Goal: Transaction & Acquisition: Book appointment/travel/reservation

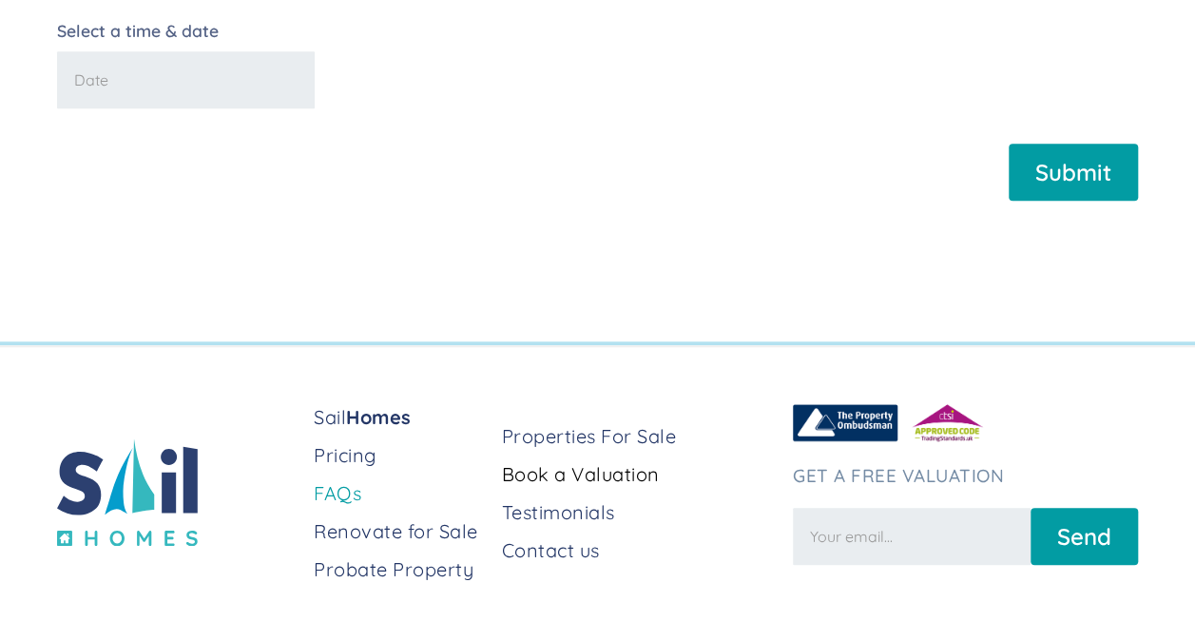
scroll to position [673, 0]
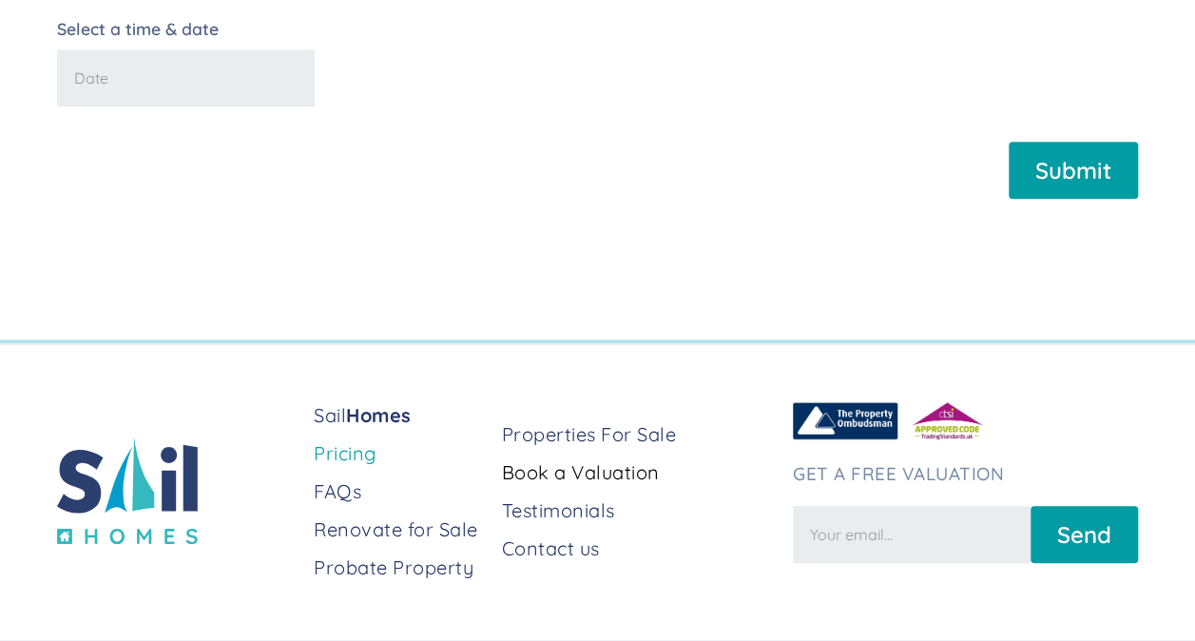
click at [352, 467] on link "Pricing" at bounding box center [400, 453] width 173 height 27
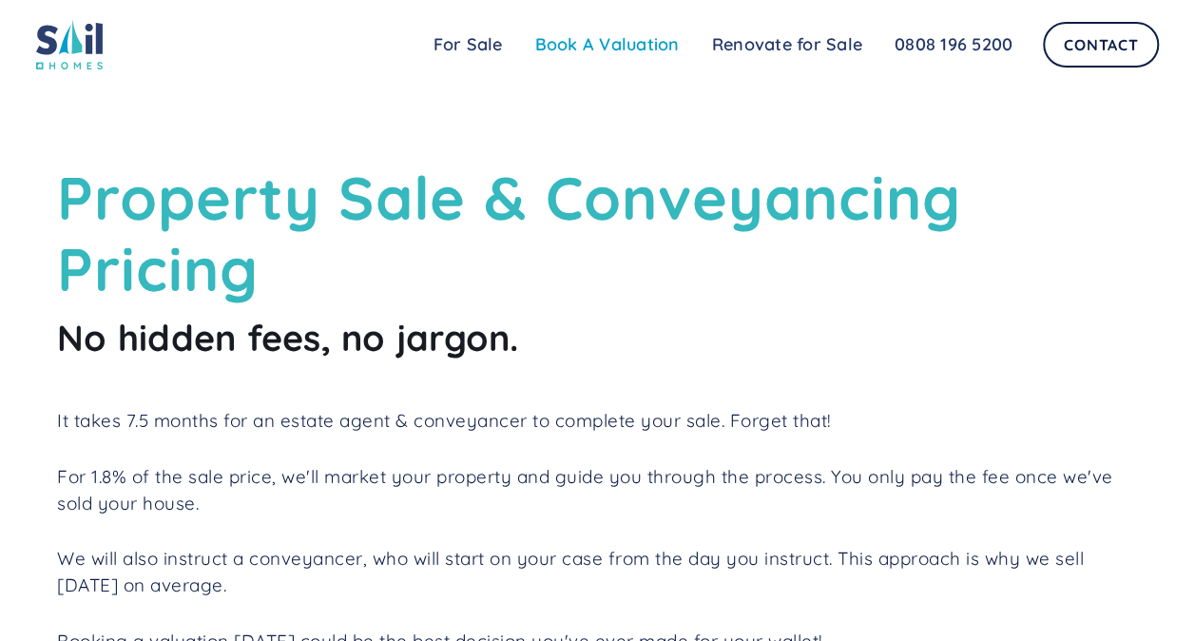
click at [639, 37] on link "Book A Valuation" at bounding box center [607, 45] width 177 height 38
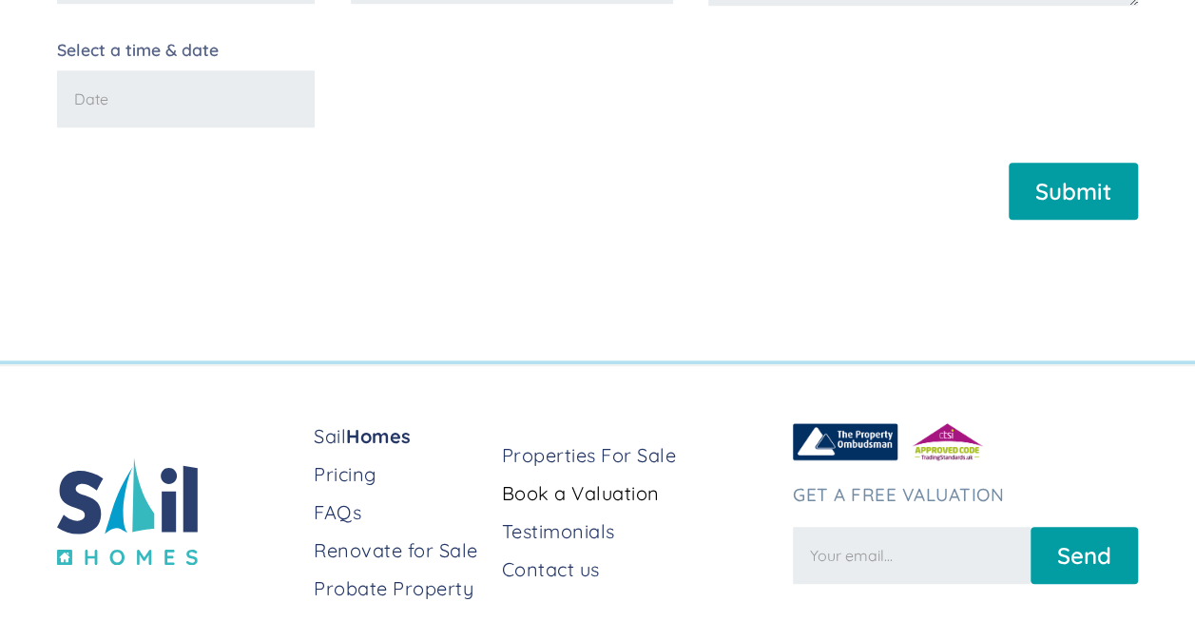
scroll to position [735, 0]
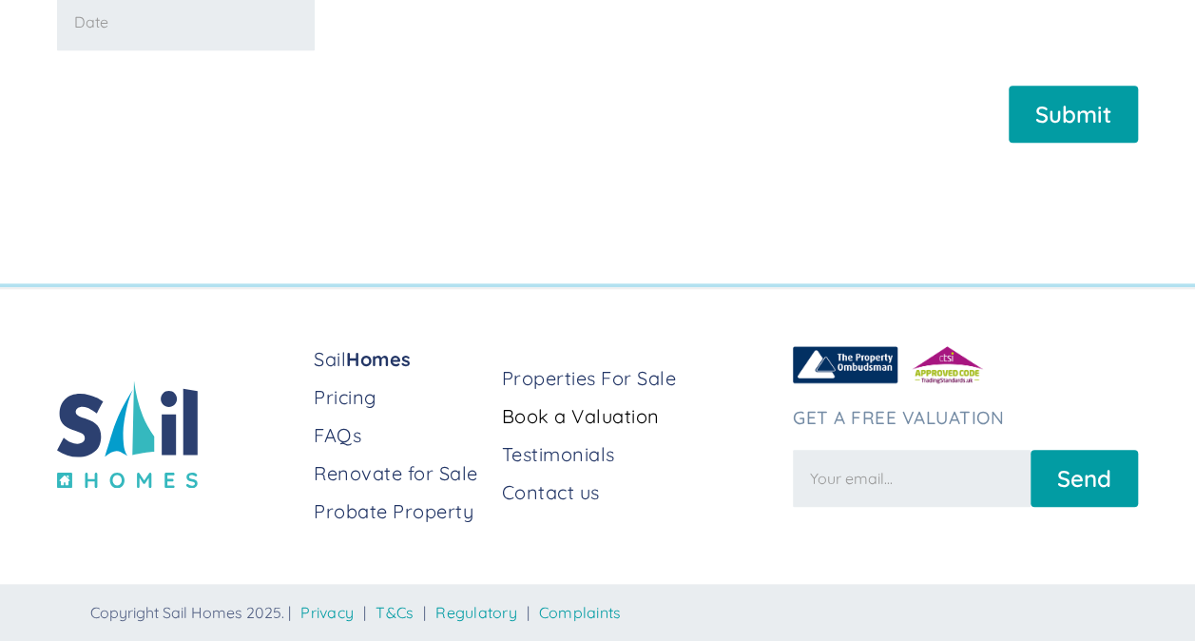
click at [898, 474] on input "Newsletter Form" at bounding box center [912, 478] width 238 height 57
click at [831, 490] on input "Newsletter Form" at bounding box center [912, 478] width 238 height 57
click at [776, 540] on div "Sail Homes Pricing FAQs Renovate for Sale Probate Property Properties For Sale …" at bounding box center [597, 464] width 1195 height 354
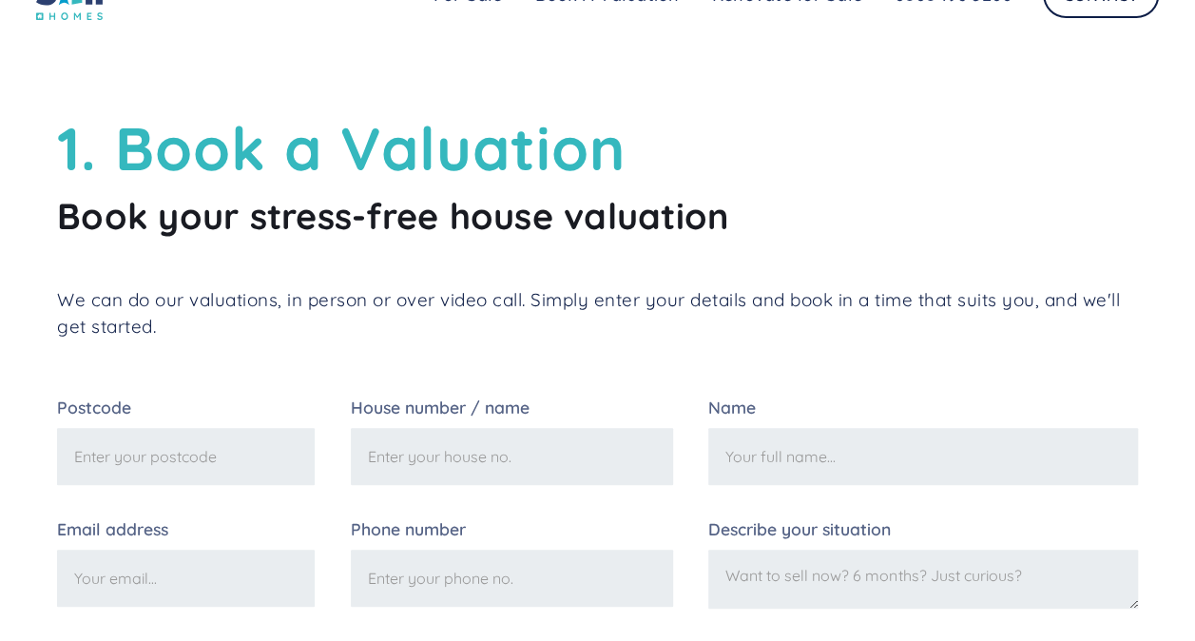
scroll to position [0, 0]
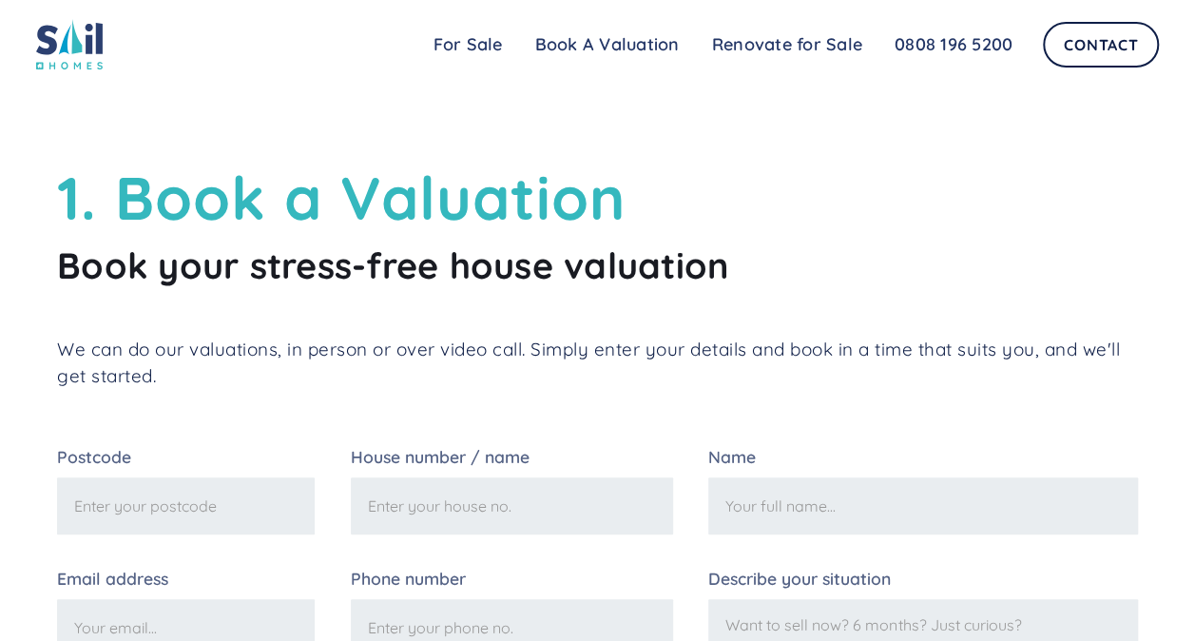
click at [131, 488] on input "Postcode" at bounding box center [186, 505] width 258 height 57
type input "N21 3LN"
type input "9"
type input "Lucy Rose Passmore"
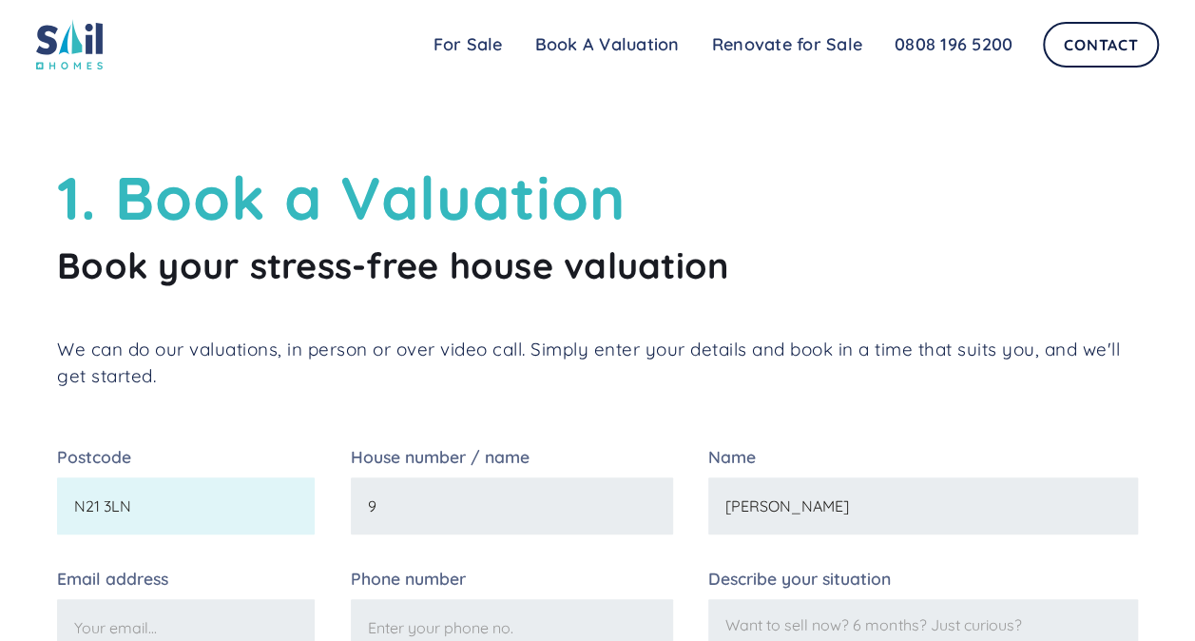
type input "lucepassmore@hotmail.com"
type input "07973408394"
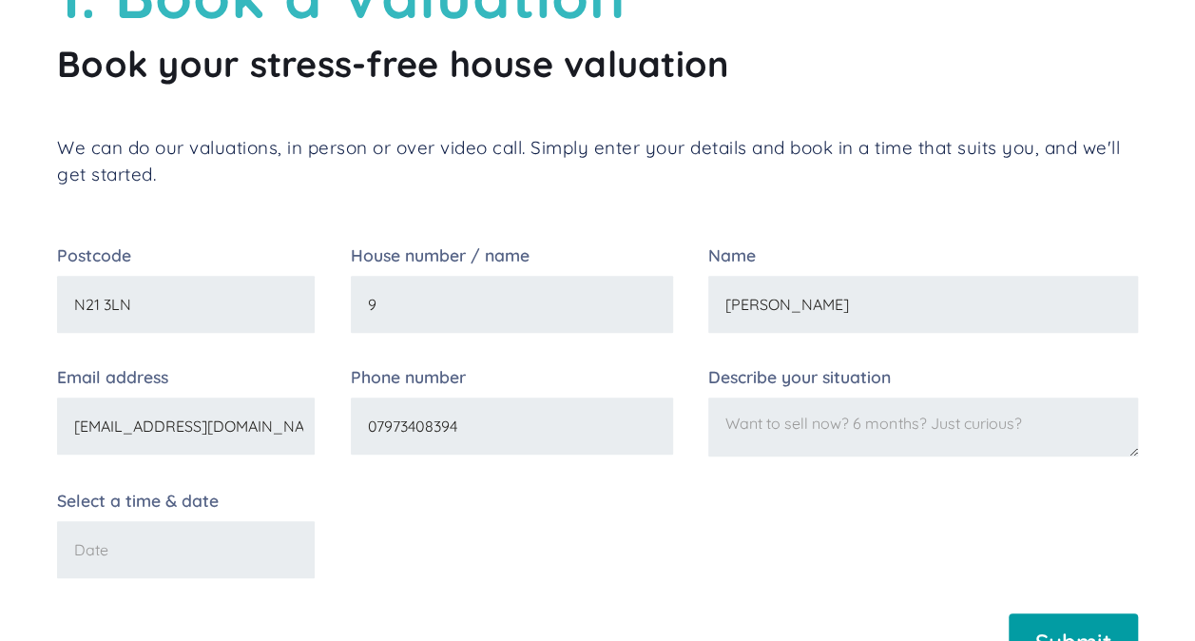
scroll to position [204, 0]
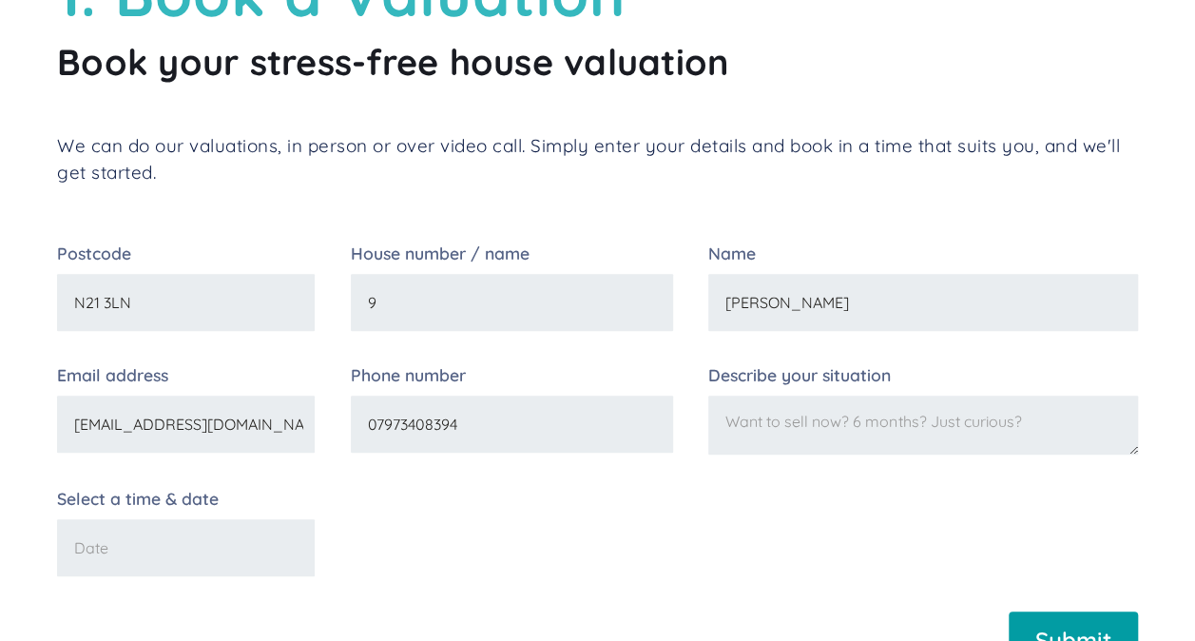
click at [856, 454] on textarea "Describe your situation" at bounding box center [923, 425] width 430 height 59
click at [251, 561] on input "Select a time & date" at bounding box center [186, 547] width 258 height 57
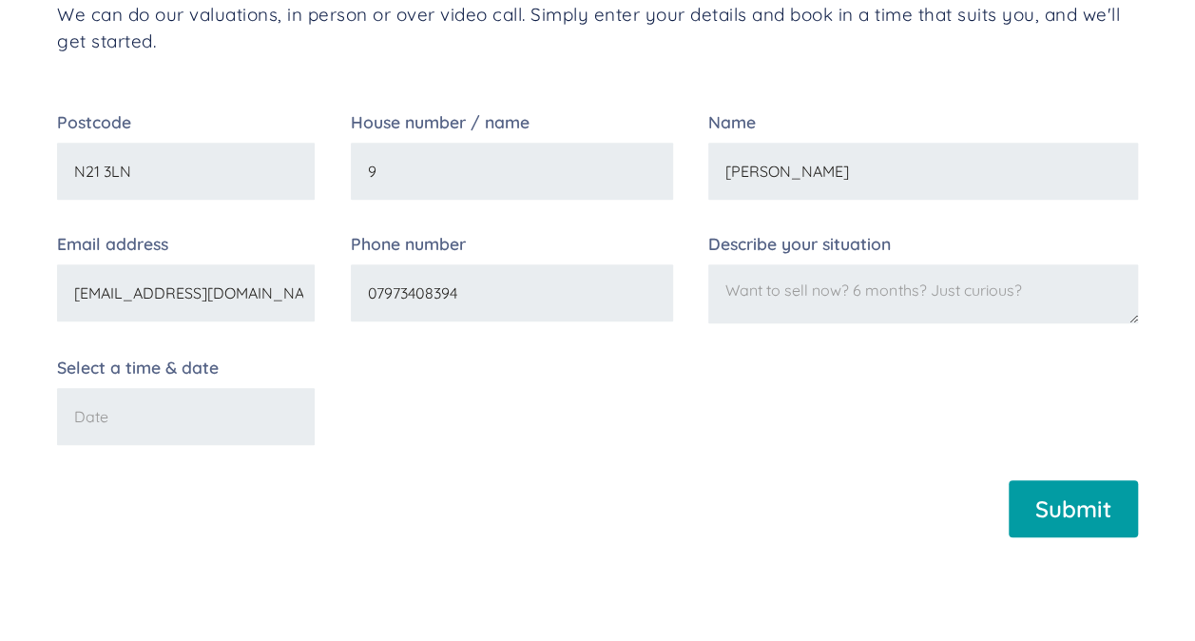
scroll to position [337, 0]
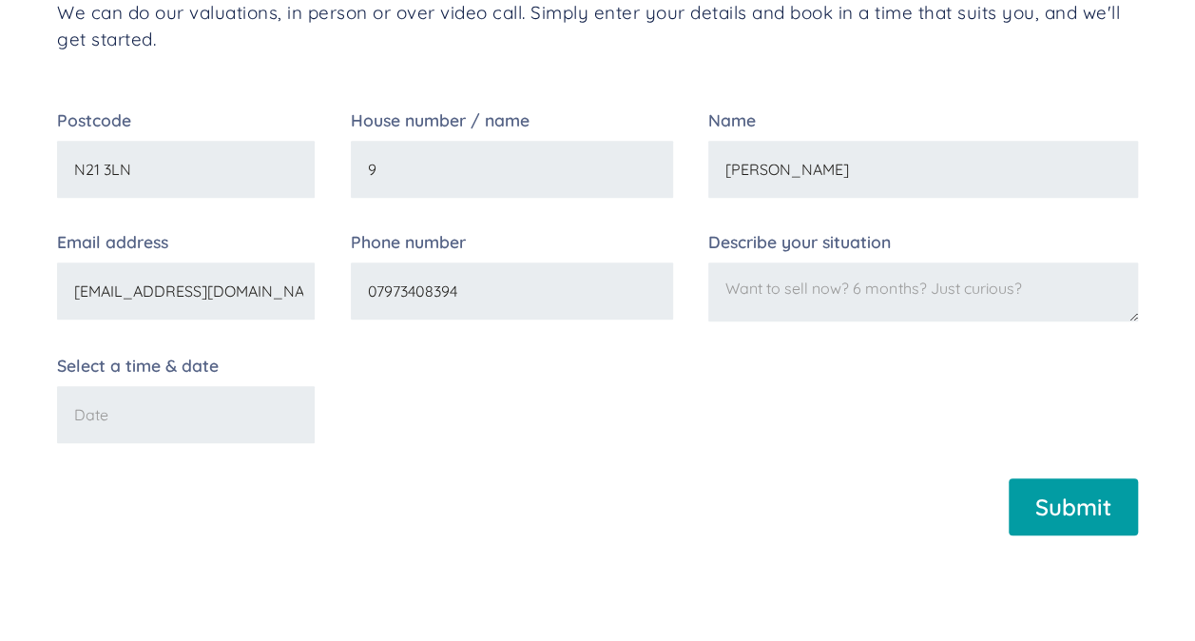
click at [790, 297] on textarea "Describe your situation" at bounding box center [923, 291] width 430 height 59
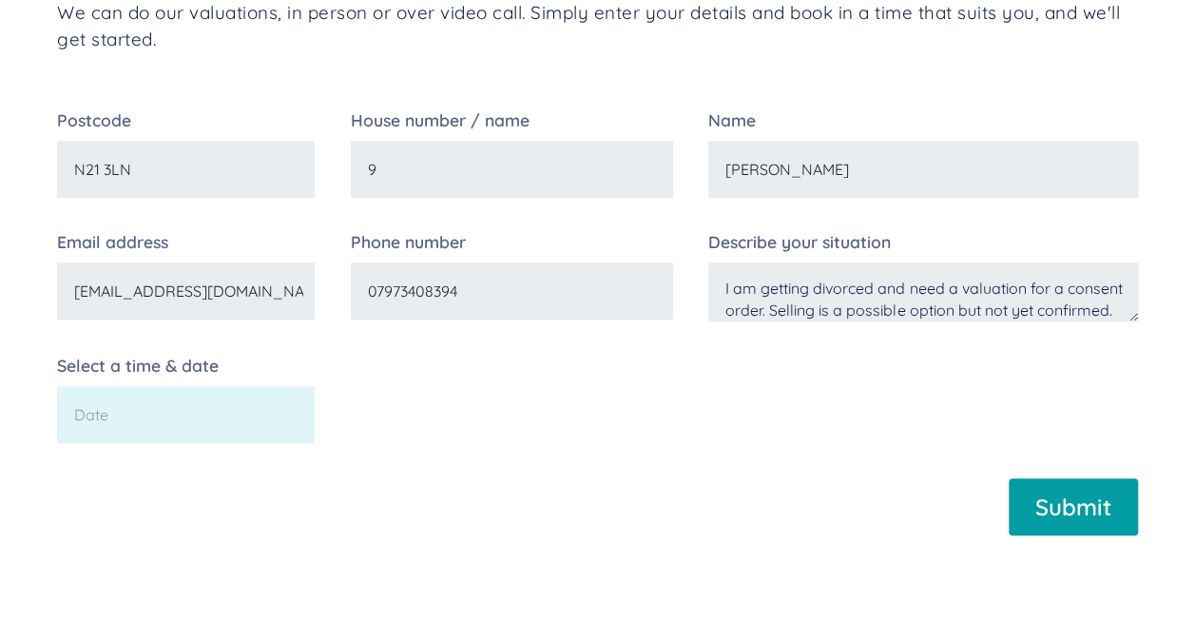
type textarea "I am getting divorced and need a valuation for a consent order. Selling is a po…"
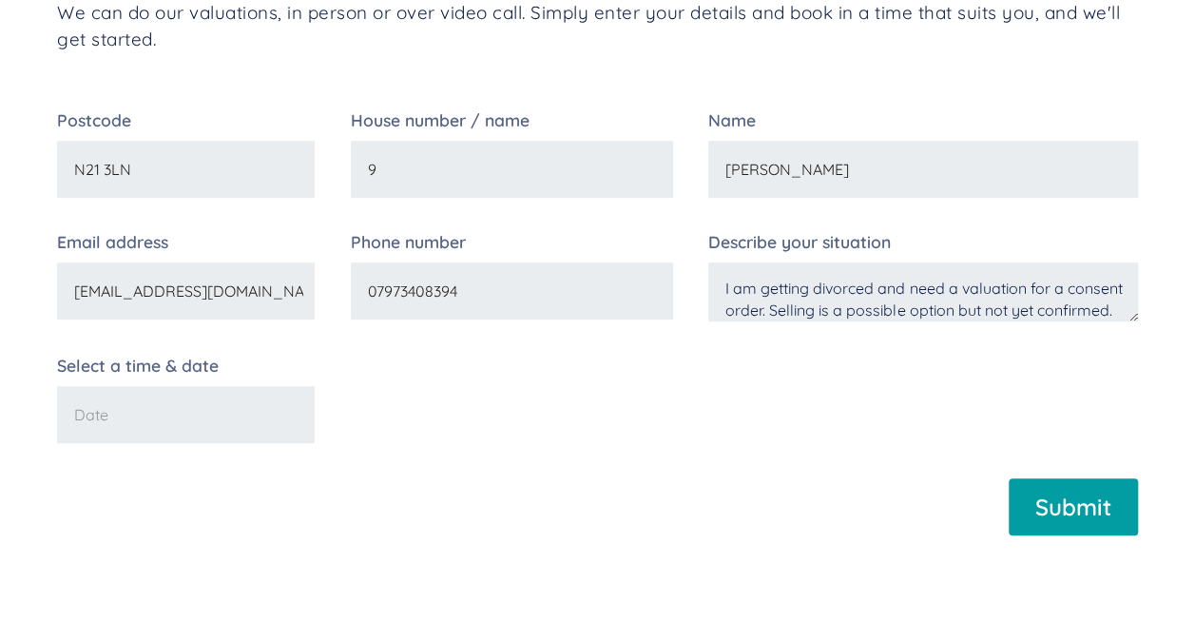
click at [126, 433] on input "Select a time & date" at bounding box center [186, 414] width 258 height 57
click at [976, 592] on div "1. Book a Valuation Book your stress-free house valuation We can do our valuati…" at bounding box center [597, 171] width 1195 height 1017
click at [223, 422] on input "Select a time & date" at bounding box center [186, 414] width 258 height 57
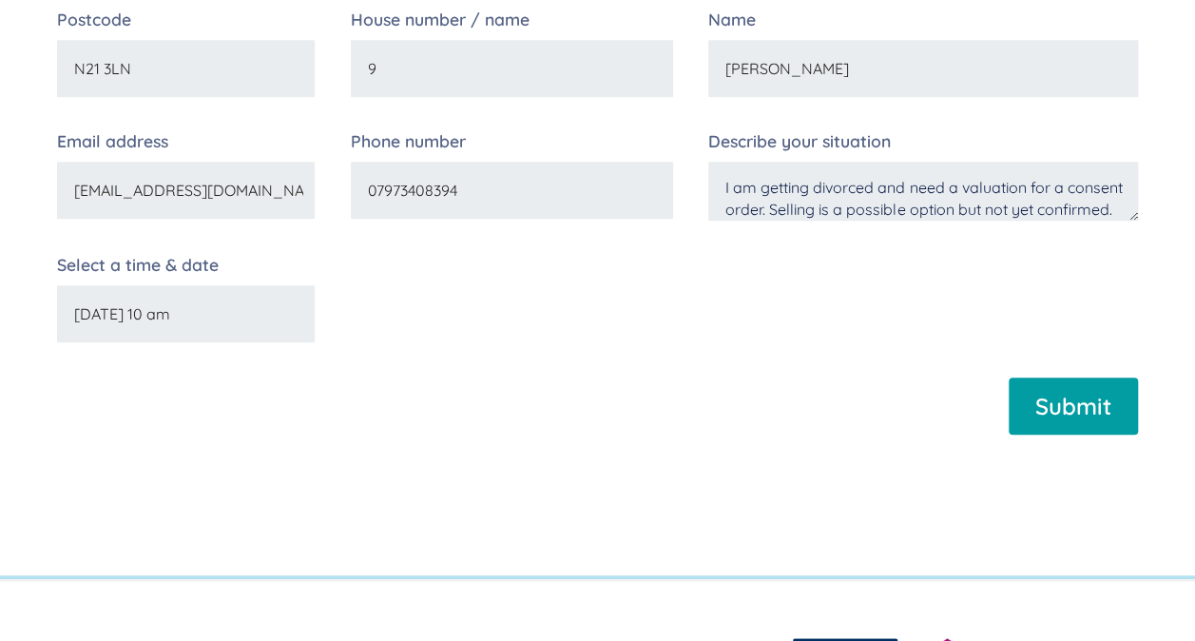
scroll to position [440, 0]
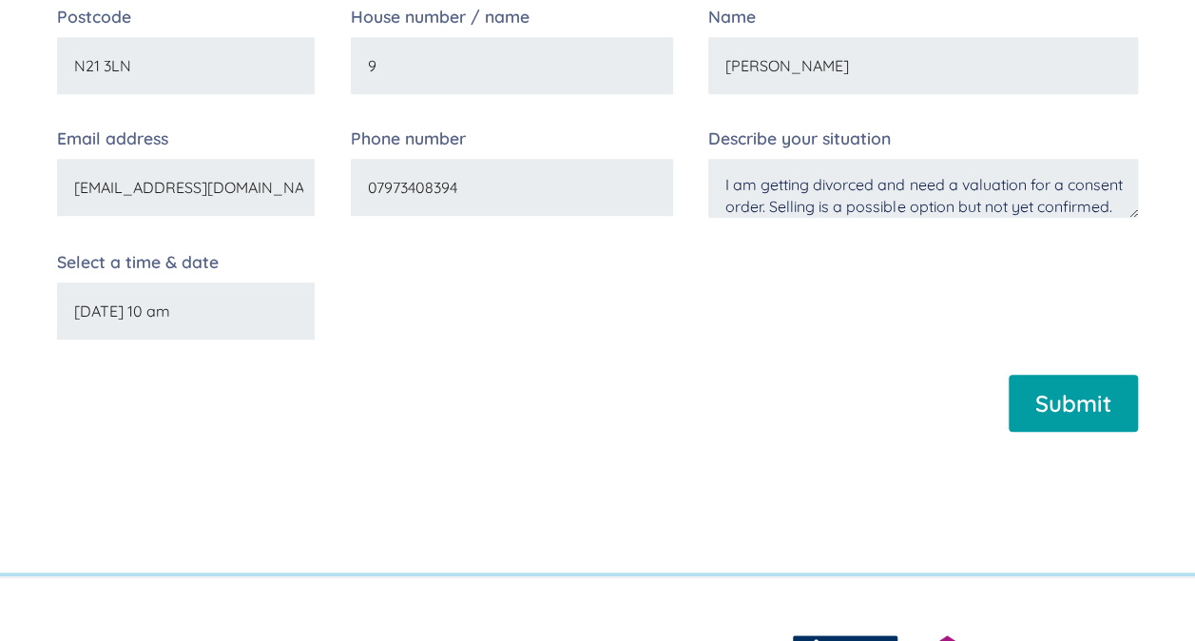
type input "Thursday 25th September 10 am"
click at [1103, 413] on input "Submit" at bounding box center [1073, 403] width 129 height 57
type input "Please wait..."
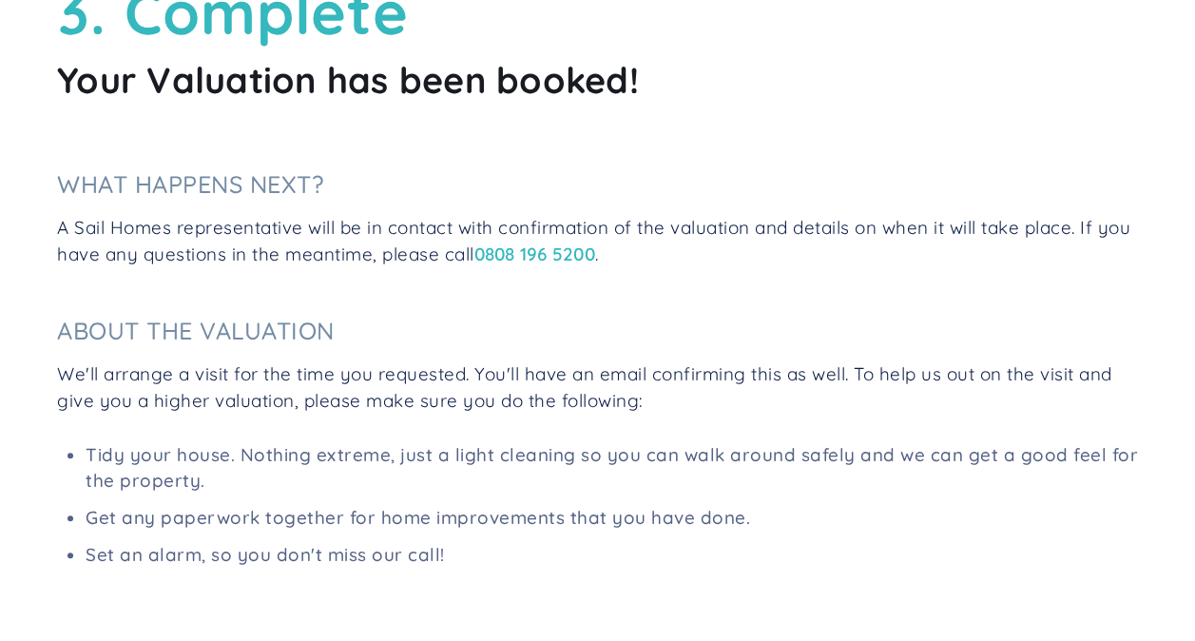
scroll to position [208, 0]
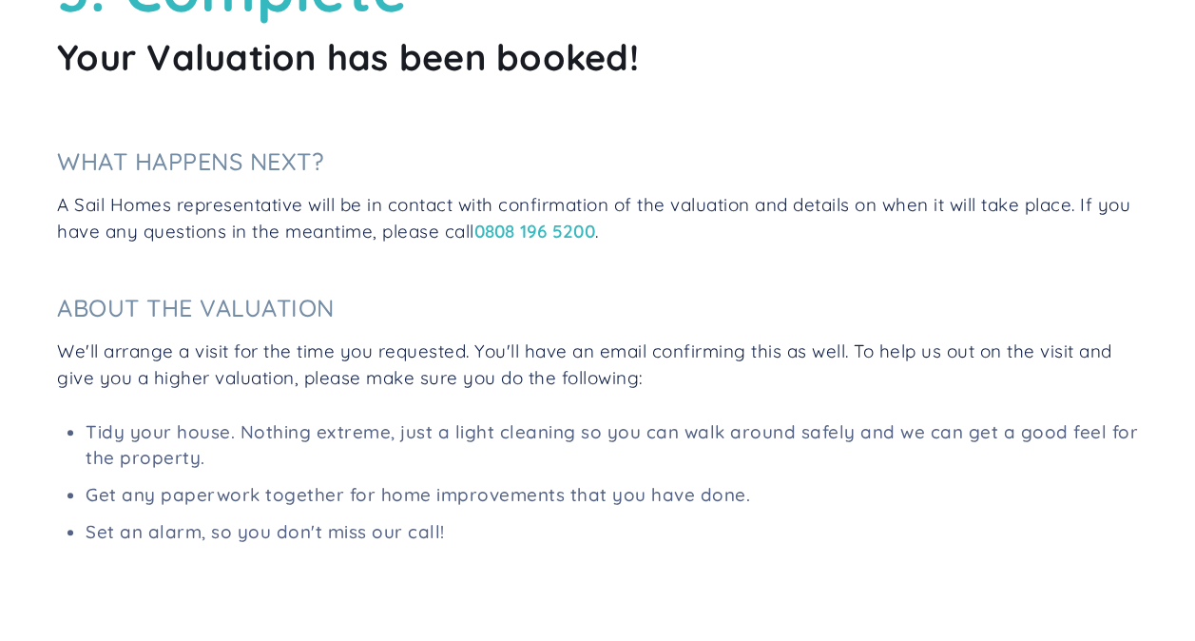
drag, startPoint x: 0, startPoint y: 0, endPoint x: 961, endPoint y: 446, distance: 1059.8
click at [961, 446] on li "Tidy your house. Nothing extreme, just a light cleaning so you can walk around …" at bounding box center [612, 444] width 1053 height 50
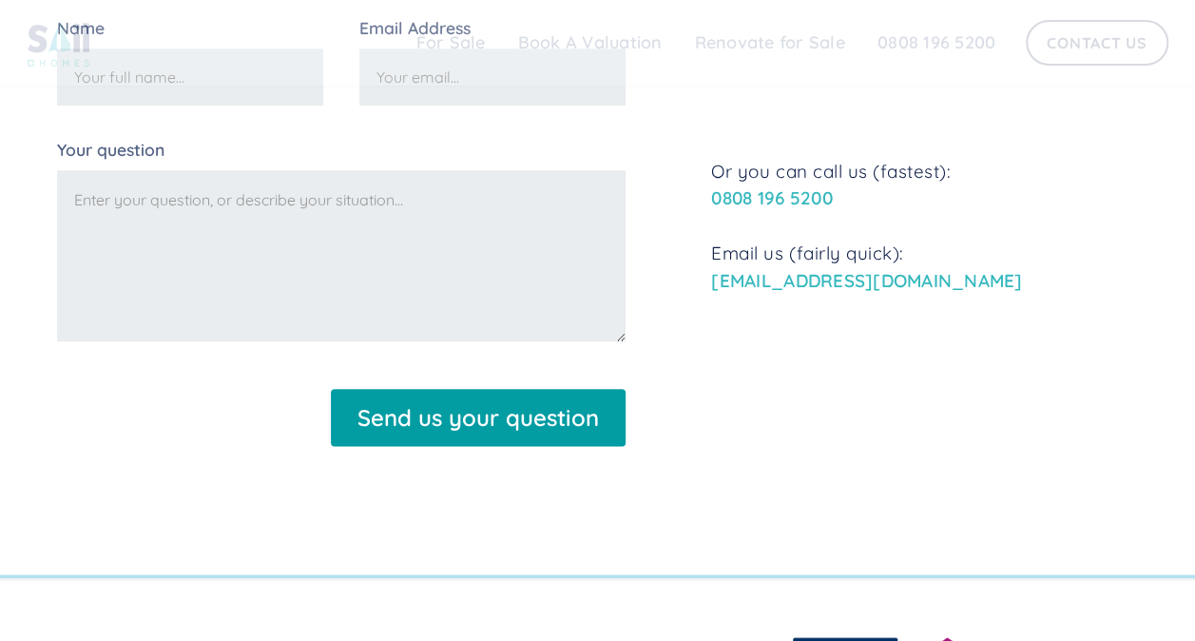
scroll to position [999, 0]
